Goal: Task Accomplishment & Management: Manage account settings

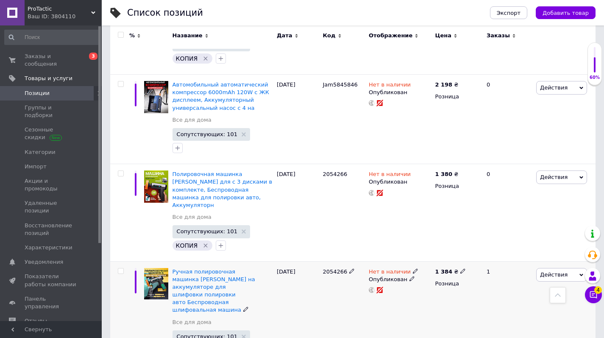
scroll to position [605, 0]
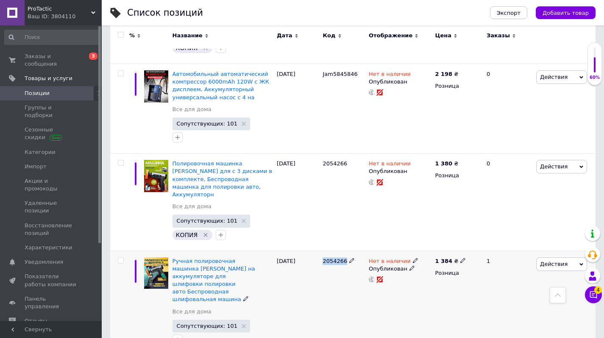
drag, startPoint x: 324, startPoint y: 220, endPoint x: 348, endPoint y: 218, distance: 23.8
click at [348, 257] on div "2054266" at bounding box center [344, 261] width 42 height 8
copy span "2054266"
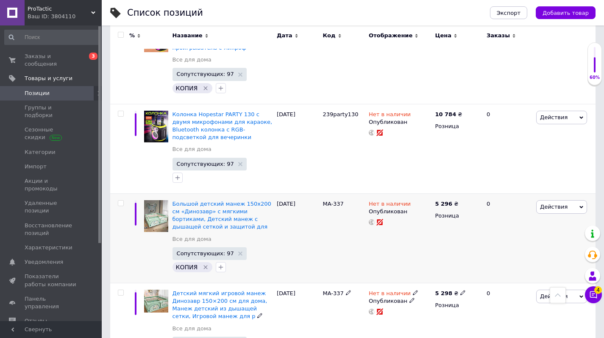
scroll to position [4966, 0]
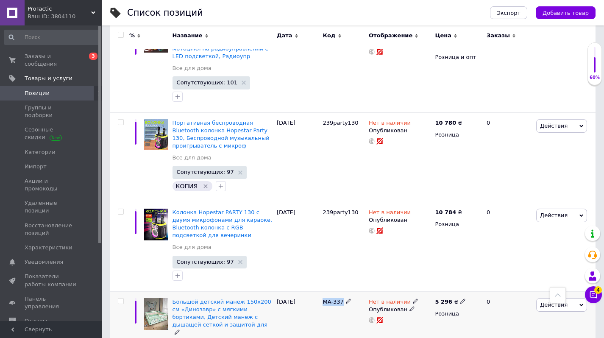
drag, startPoint x: 324, startPoint y: 154, endPoint x: 343, endPoint y: 156, distance: 20.0
click at [343, 299] on span "MA-337" at bounding box center [333, 302] width 21 height 6
copy span "MA-337"
click at [322, 291] on div "MA-337" at bounding box center [344, 339] width 46 height 97
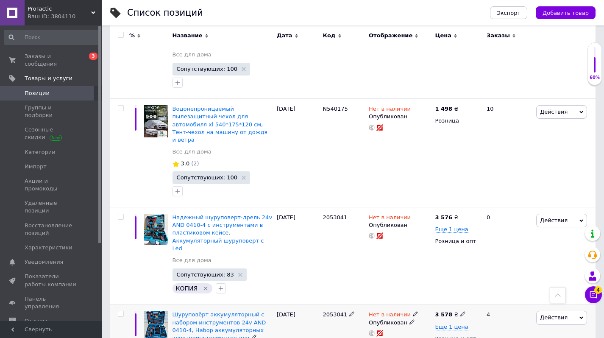
scroll to position [6090, 0]
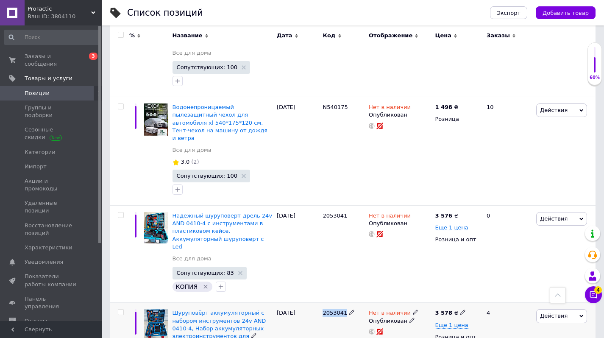
drag, startPoint x: 324, startPoint y: 120, endPoint x: 347, endPoint y: 122, distance: 23.8
click at [347, 309] on div "2053041" at bounding box center [344, 313] width 42 height 8
copy span "2053041"
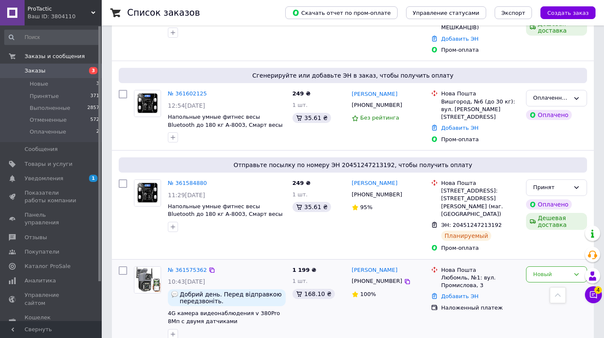
scroll to position [403, 0]
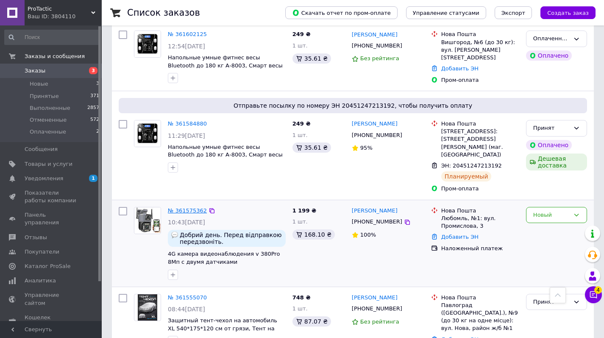
click at [192, 207] on link "№ 361575362" at bounding box center [187, 210] width 39 height 6
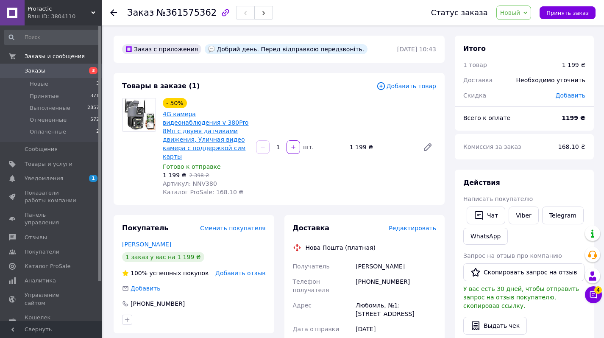
click at [188, 123] on link "4G камера видеонаблюдения v 380Pro 8Мп с двумя датчиками движения, Уличная виде…" at bounding box center [206, 135] width 86 height 49
click at [33, 70] on span "Заказы" at bounding box center [35, 71] width 21 height 8
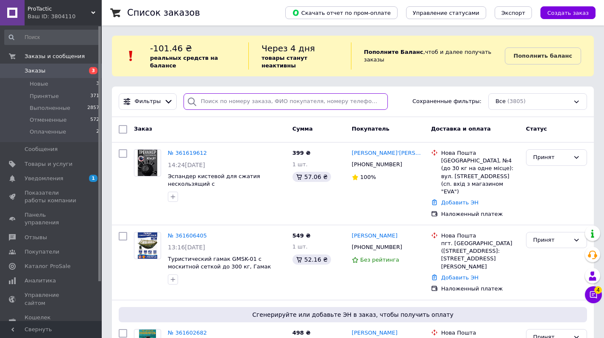
click at [224, 103] on input "search" at bounding box center [286, 101] width 204 height 17
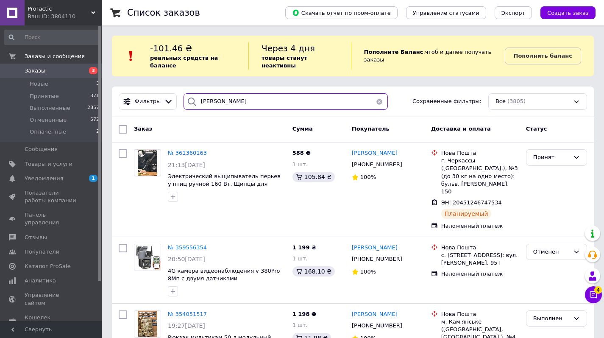
click at [248, 103] on input "[PERSON_NAME]" at bounding box center [286, 101] width 204 height 17
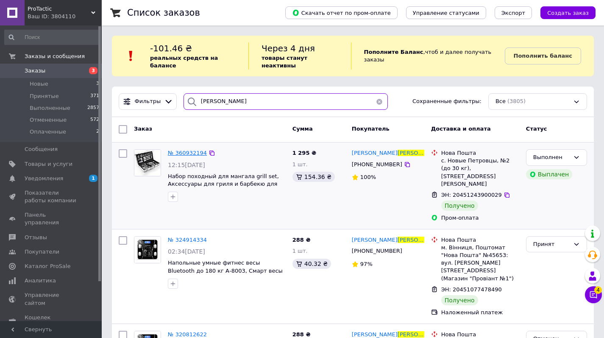
type input "[PERSON_NAME]"
click at [190, 153] on span "№ 360932194" at bounding box center [187, 153] width 39 height 6
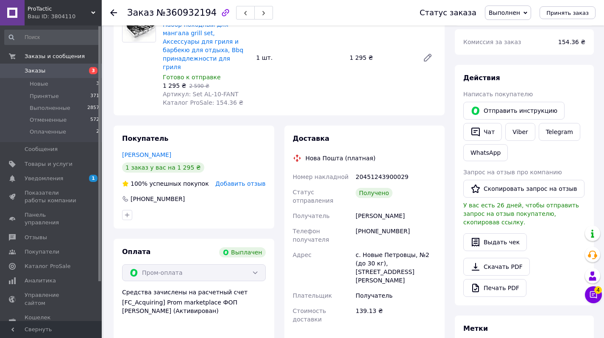
scroll to position [32, 0]
click at [510, 191] on button "Скопировать запрос на отзыв" at bounding box center [523, 189] width 121 height 18
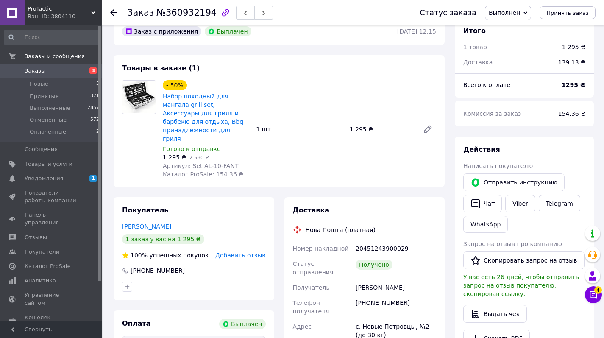
scroll to position [70, 0]
